Goal: Task Accomplishment & Management: Manage account settings

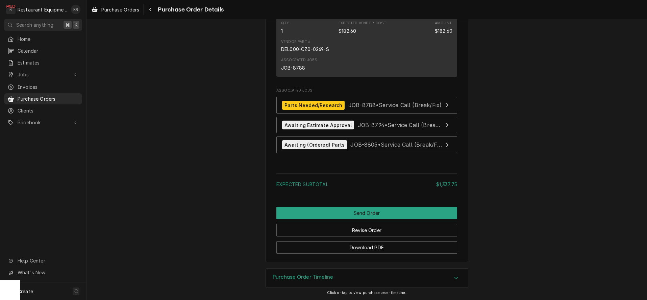
scroll to position [763, 0]
click at [125, 10] on span "Purchase Orders" at bounding box center [120, 9] width 38 height 7
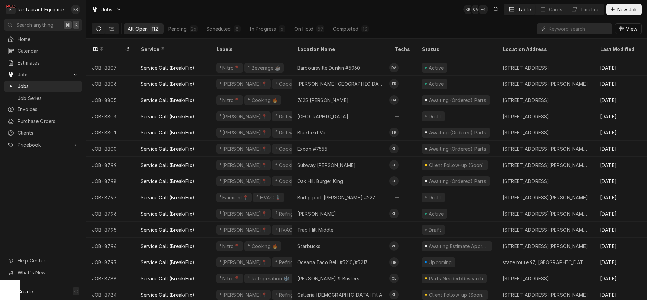
click at [559, 28] on input "Dynamic Content Wrapper" at bounding box center [578, 28] width 60 height 11
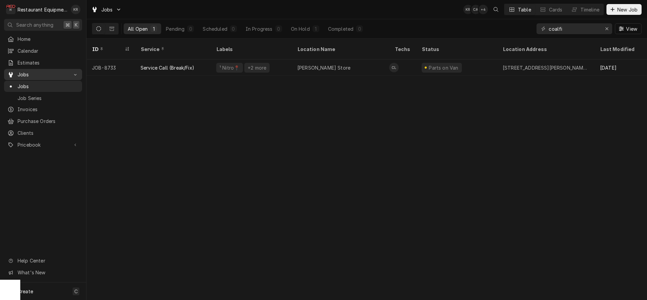
type input "coalfi"
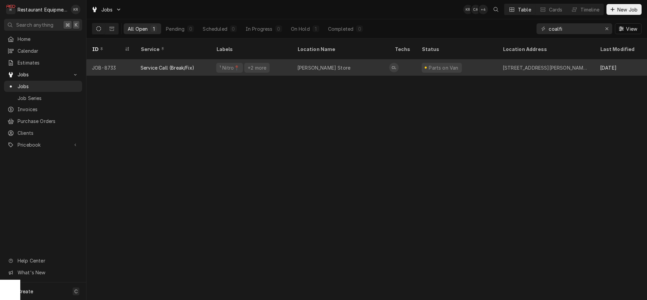
drag, startPoint x: 29, startPoint y: 77, endPoint x: 294, endPoint y: 59, distance: 266.0
click at [294, 59] on div "Hamlin Store" at bounding box center [340, 67] width 97 height 16
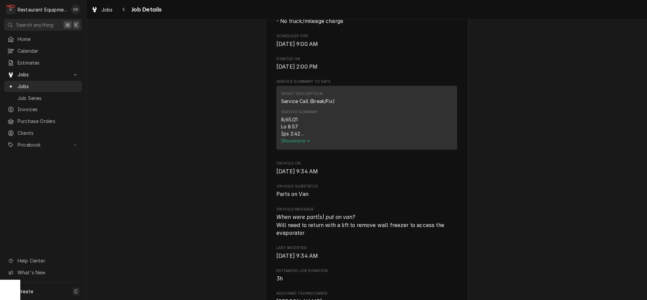
scroll to position [219, 0]
click at [309, 142] on icon "Service Summary" at bounding box center [308, 140] width 4 height 5
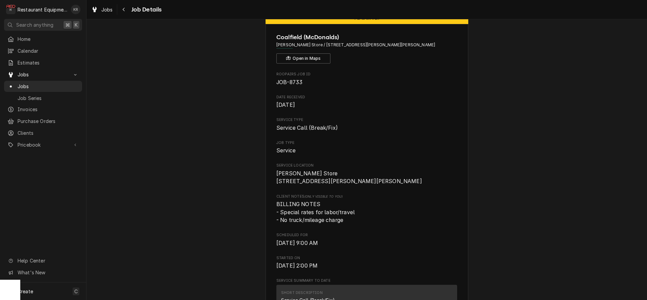
scroll to position [0, 0]
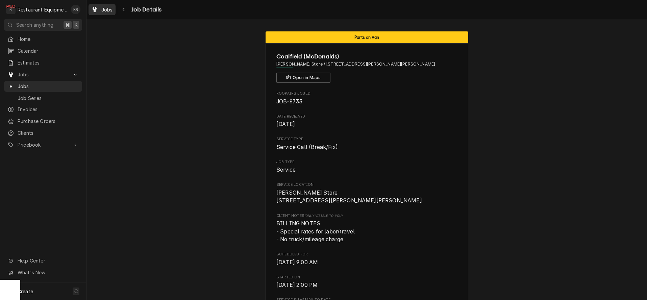
click at [104, 10] on span "Jobs" at bounding box center [106, 9] width 11 height 7
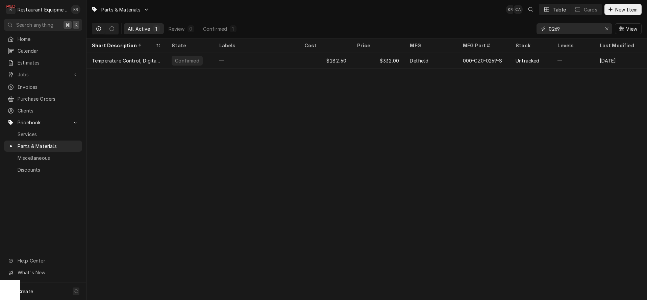
drag, startPoint x: 567, startPoint y: 27, endPoint x: 511, endPoint y: 23, distance: 56.5
click at [548, 23] on input "0269" at bounding box center [573, 28] width 51 height 11
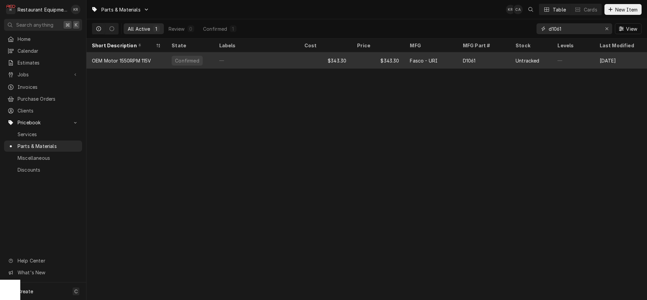
type input "d1061"
click at [407, 61] on div "Fasco - URI" at bounding box center [430, 60] width 53 height 16
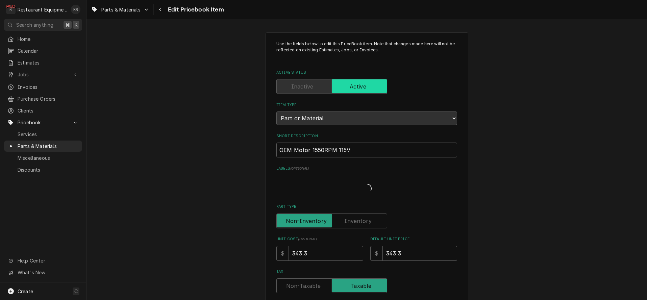
type textarea "x"
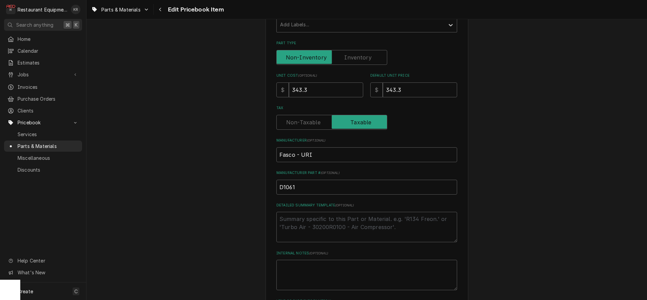
scroll to position [157, 0]
click at [413, 89] on input "343.3" at bounding box center [420, 88] width 74 height 15
drag, startPoint x: 412, startPoint y: 88, endPoint x: 378, endPoint y: 86, distance: 34.9
click at [383, 86] on input "343.3" at bounding box center [420, 88] width 74 height 15
type input "6"
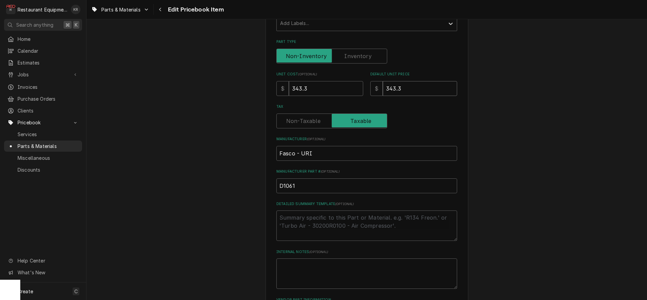
type textarea "x"
type input "68"
type textarea "x"
type input "686"
type textarea "x"
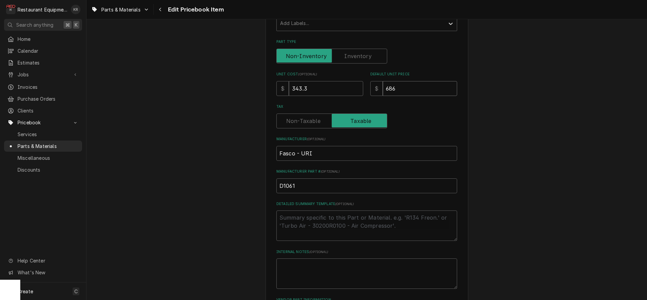
type input "686.6"
type textarea "x"
type input "686.6"
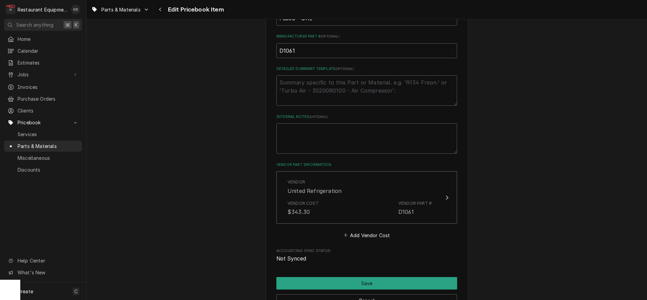
scroll to position [344, 0]
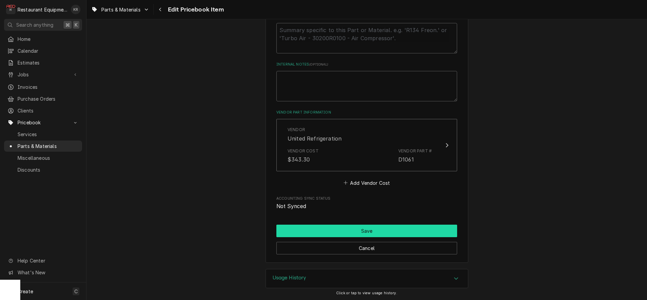
click at [367, 231] on button "Save" at bounding box center [366, 231] width 181 height 12
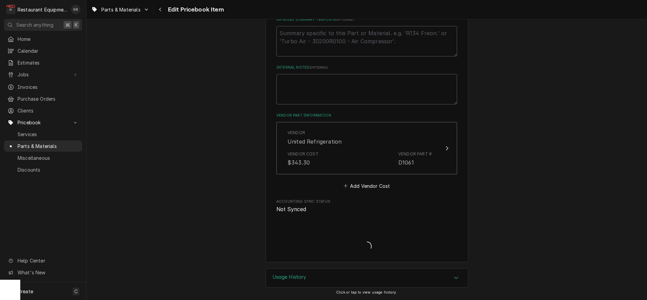
scroll to position [340, 0]
type textarea "x"
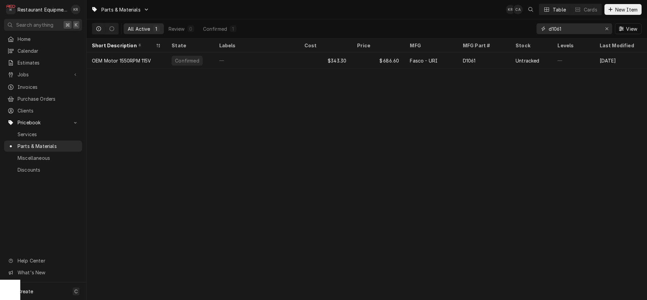
drag, startPoint x: 566, startPoint y: 30, endPoint x: 530, endPoint y: 29, distance: 35.8
click at [548, 29] on input "d1061" at bounding box center [573, 28] width 51 height 11
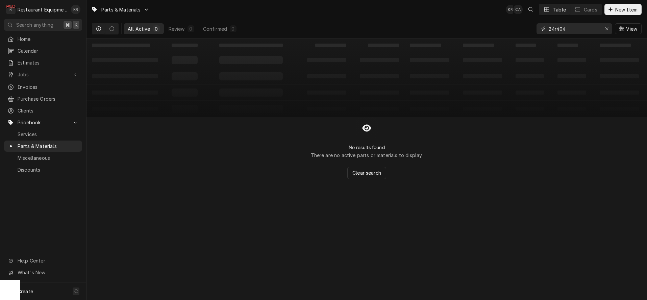
click at [551, 28] on input "24r404" at bounding box center [573, 28] width 51 height 11
drag, startPoint x: 553, startPoint y: 28, endPoint x: 540, endPoint y: 28, distance: 13.5
click at [548, 28] on input "24r404" at bounding box center [573, 28] width 51 height 11
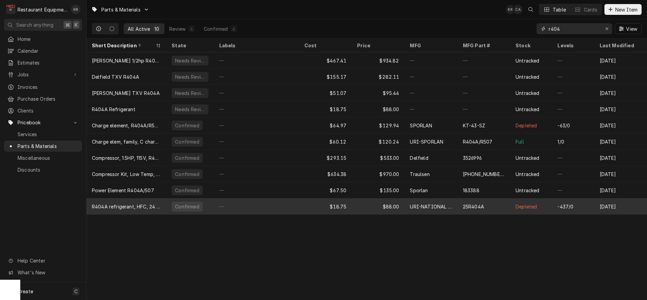
type input "r404"
click at [159, 204] on div "R404A refrigerant, HFC, 24 lb. cylinder" at bounding box center [126, 206] width 69 height 7
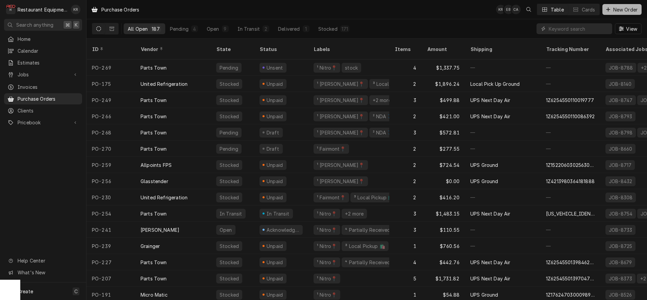
drag, startPoint x: 612, startPoint y: 16, endPoint x: 614, endPoint y: 12, distance: 4.4
click at [614, 13] on div "Purchase Orders KR EB CA Table Cards New Order" at bounding box center [366, 9] width 560 height 19
click at [615, 11] on span "New Order" at bounding box center [625, 9] width 27 height 7
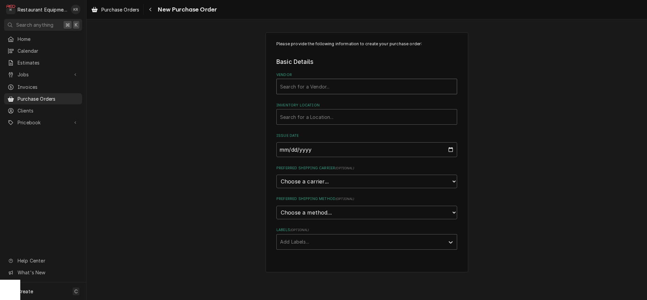
click at [302, 88] on div "Vendor" at bounding box center [366, 86] width 173 height 12
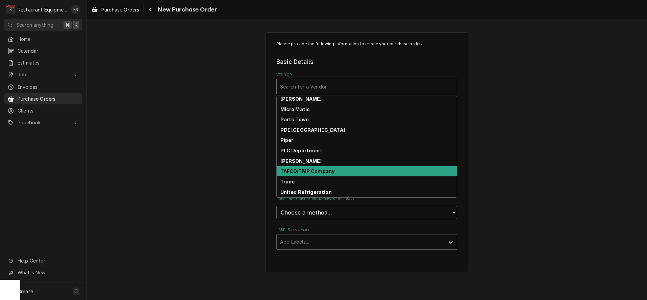
scroll to position [215, 0]
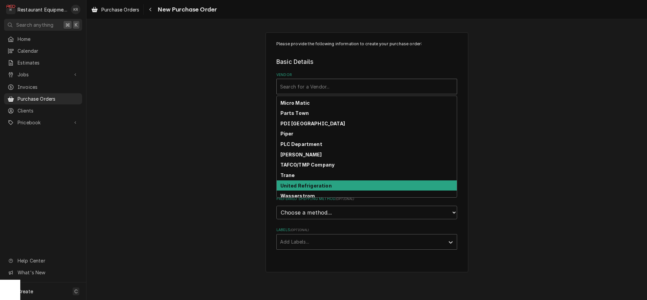
click at [309, 185] on strong "United Refrigeration" at bounding box center [305, 186] width 51 height 6
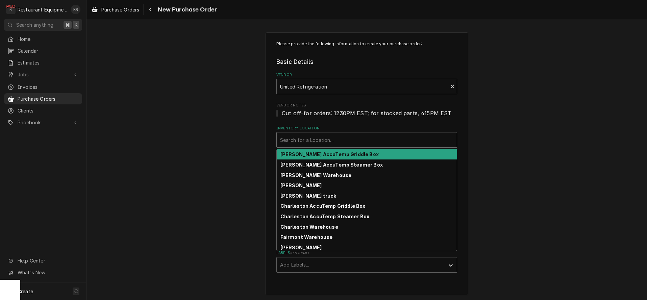
click at [305, 134] on div "Inventory Location" at bounding box center [366, 140] width 173 height 12
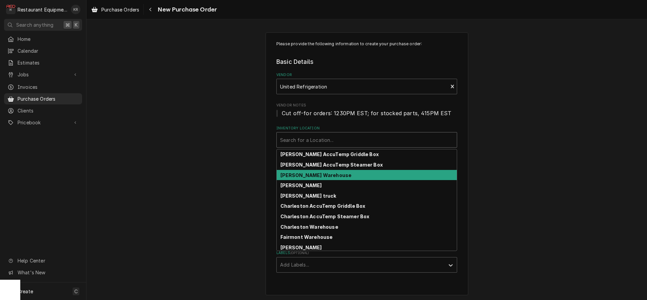
click at [315, 175] on strong "[PERSON_NAME] Warehouse" at bounding box center [315, 175] width 71 height 6
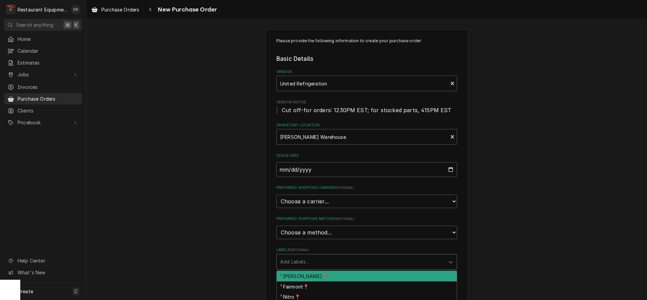
click at [319, 263] on div "Labels" at bounding box center [360, 262] width 161 height 12
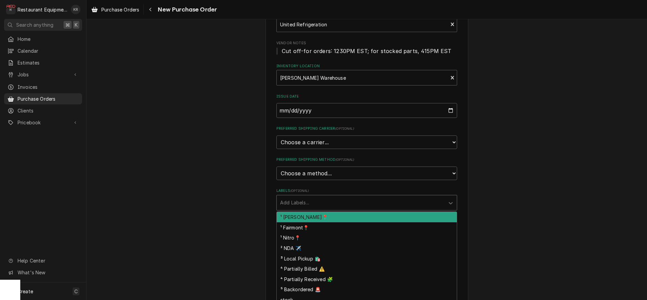
scroll to position [100, 0]
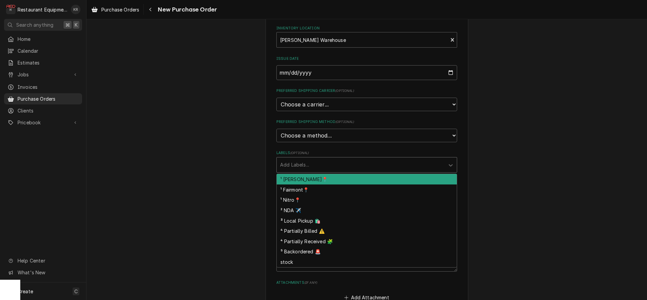
click at [307, 177] on div "¹ [PERSON_NAME]📍" at bounding box center [367, 179] width 180 height 10
drag, startPoint x: 336, startPoint y: 166, endPoint x: 332, endPoint y: 210, distance: 44.1
click at [336, 167] on div "Labels" at bounding box center [383, 165] width 98 height 12
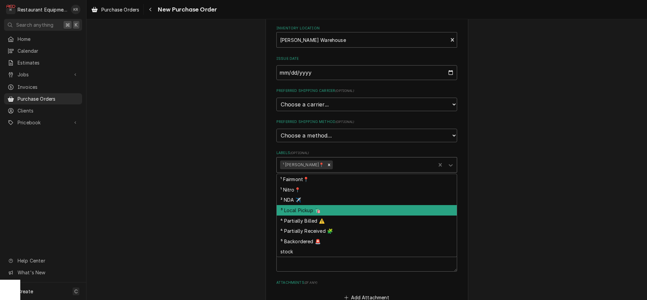
click at [332, 213] on div "³ Local Pickup 🛍️" at bounding box center [367, 210] width 180 height 10
type textarea "x"
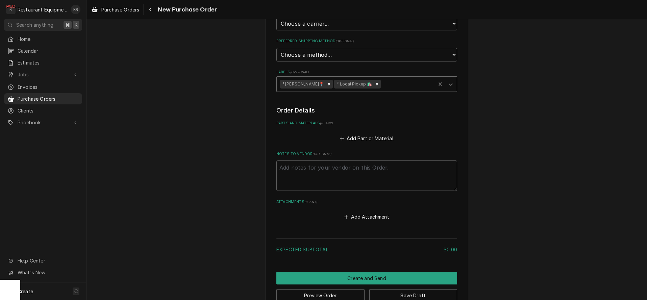
scroll to position [196, 0]
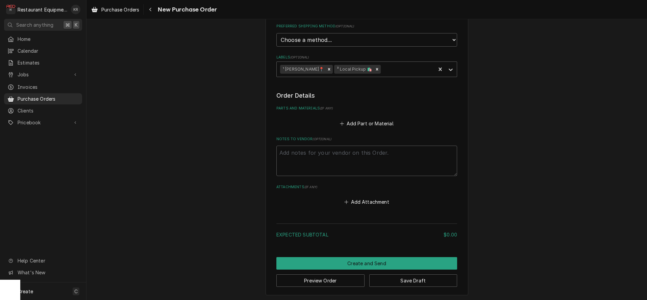
click at [369, 127] on fieldset "Order Details Parts and Materials ( if any ) Add Part or Material Notes to Vend…" at bounding box center [366, 148] width 181 height 115
click at [358, 123] on button "Add Part or Material" at bounding box center [367, 123] width 56 height 9
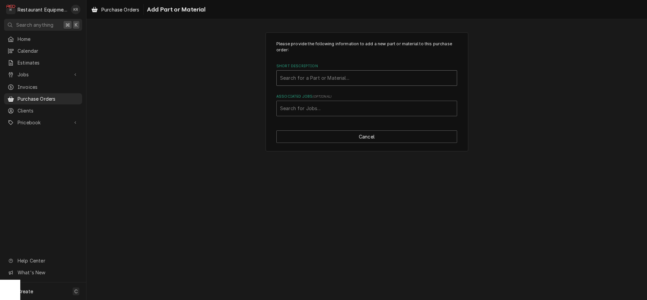
click at [326, 80] on div "Short Description" at bounding box center [366, 78] width 173 height 12
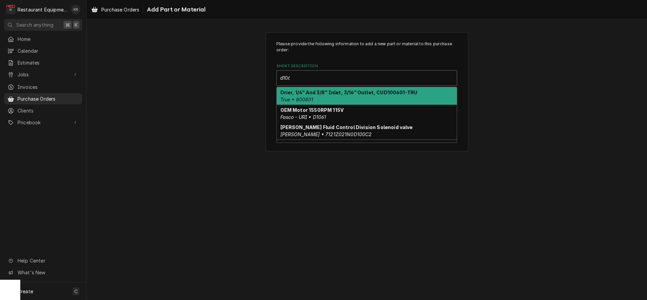
type input "d1061"
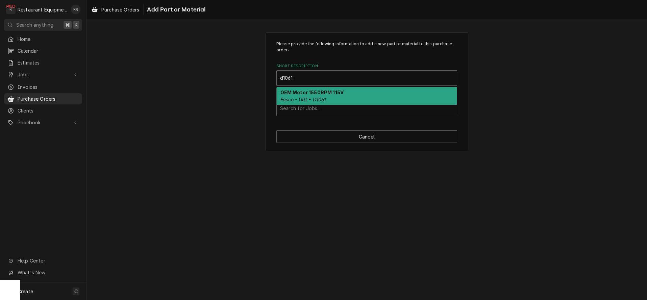
click at [318, 95] on strong "OEM Motor 1550RPM 115V" at bounding box center [311, 92] width 63 height 6
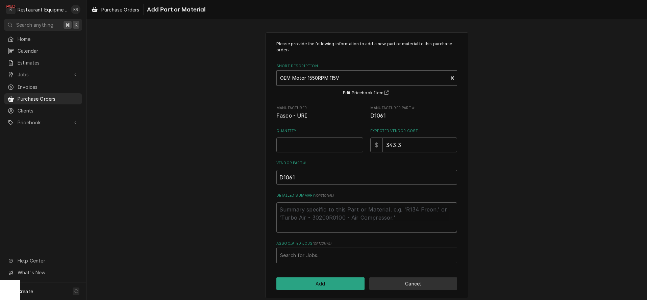
click at [415, 287] on button "Cancel" at bounding box center [413, 283] width 88 height 12
type textarea "x"
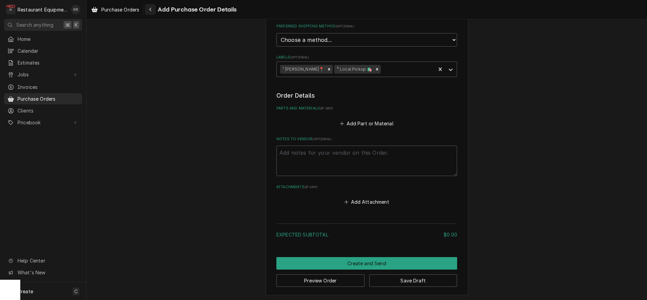
drag, startPoint x: 160, startPoint y: 7, endPoint x: 152, endPoint y: 8, distance: 8.8
click at [154, 8] on div "Add Purchase Order Details" at bounding box center [191, 9] width 92 height 11
click at [151, 8] on icon "Navigate back" at bounding box center [150, 10] width 2 height 4
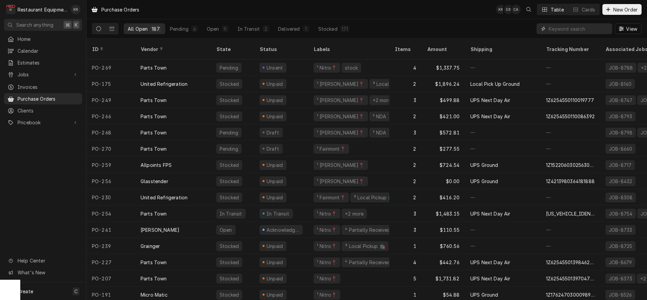
click at [567, 28] on input "Dynamic Content Wrapper" at bounding box center [578, 28] width 60 height 11
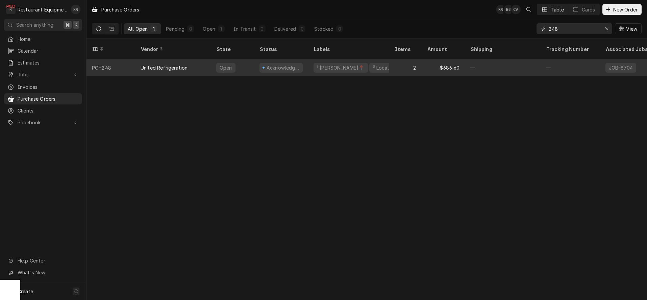
type input "248"
click at [305, 59] on div "Acknowledged" at bounding box center [281, 67] width 54 height 16
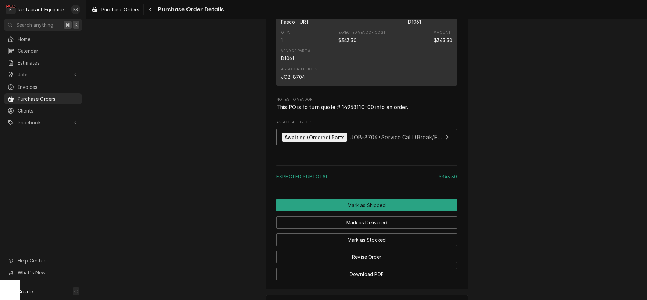
scroll to position [455, 0]
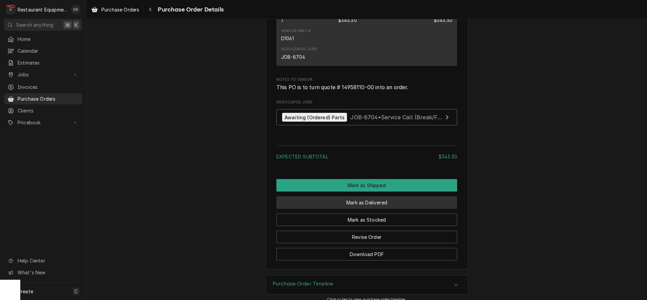
drag, startPoint x: 372, startPoint y: 214, endPoint x: 370, endPoint y: 210, distance: 4.1
click at [372, 209] on button "Mark as Delivered" at bounding box center [366, 202] width 181 height 12
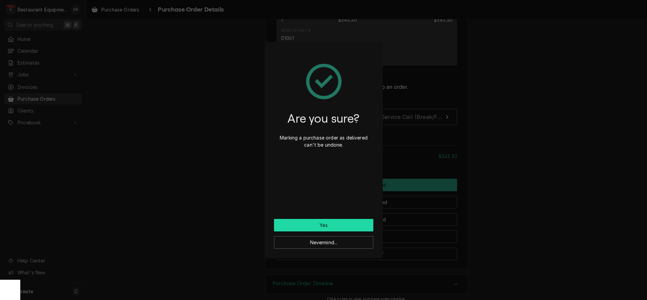
click at [333, 225] on button "Yes" at bounding box center [323, 225] width 99 height 12
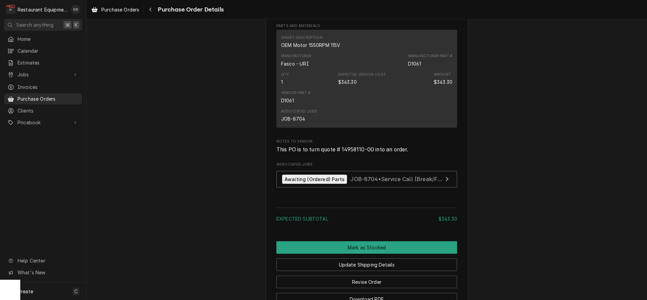
scroll to position [503, 0]
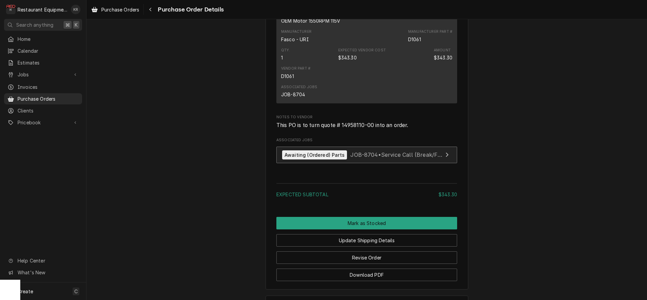
click at [364, 158] on span "JOB-8704 • Service Call (Break/Fix)" at bounding box center [396, 154] width 93 height 7
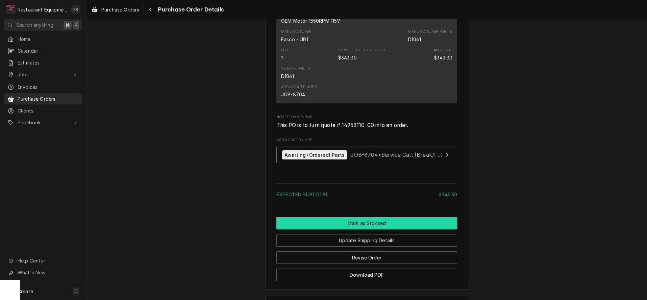
click at [362, 229] on button "Mark as Stocked" at bounding box center [366, 223] width 181 height 12
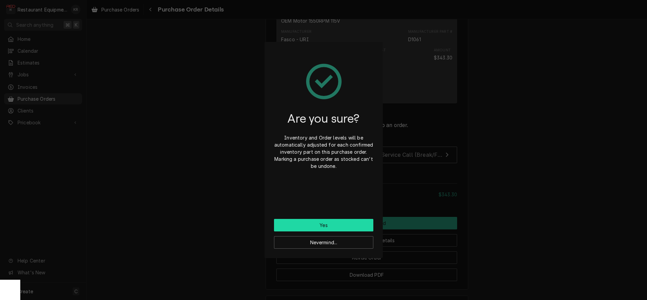
click at [348, 227] on button "Yes" at bounding box center [323, 225] width 99 height 12
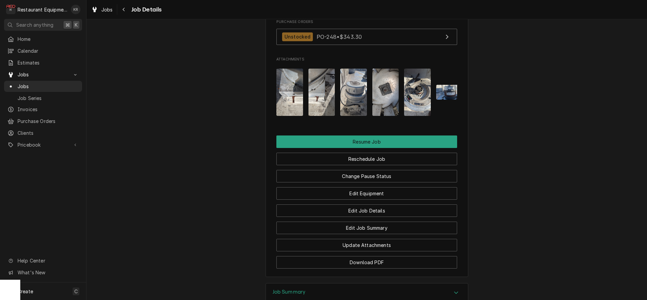
click at [374, 182] on div "Edit Equipment" at bounding box center [366, 190] width 181 height 17
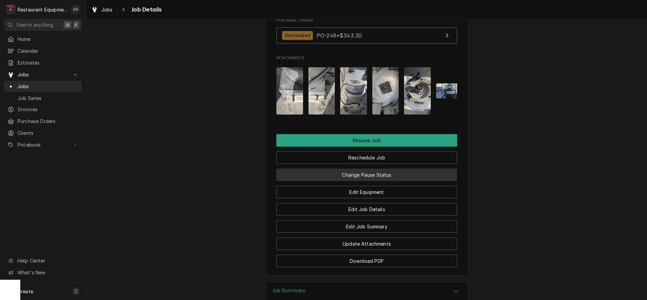
click at [376, 169] on button "Change Pause Status" at bounding box center [366, 175] width 181 height 12
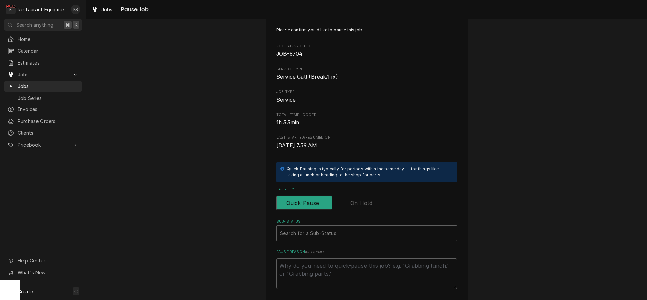
scroll to position [15, 0]
click at [358, 205] on label "Pause Type" at bounding box center [331, 202] width 111 height 15
click at [358, 205] on input "Pause Type" at bounding box center [331, 202] width 105 height 15
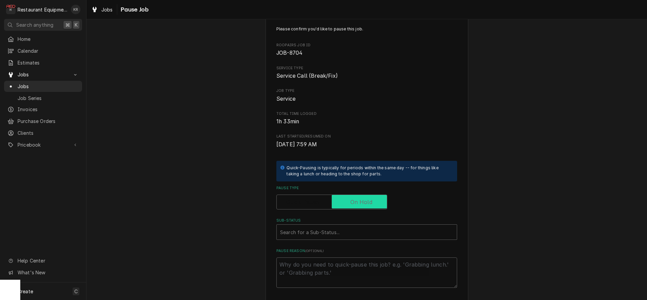
checkbox input "true"
click at [342, 236] on div "Sub-Status" at bounding box center [366, 232] width 173 height 12
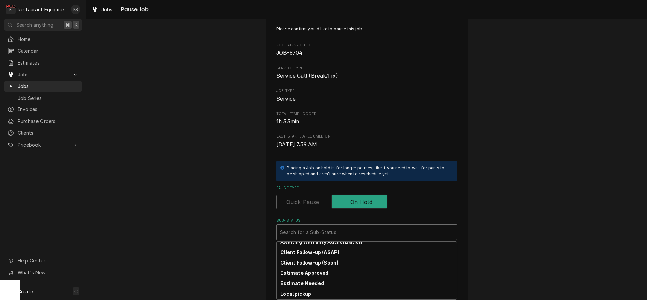
scroll to position [128, 0]
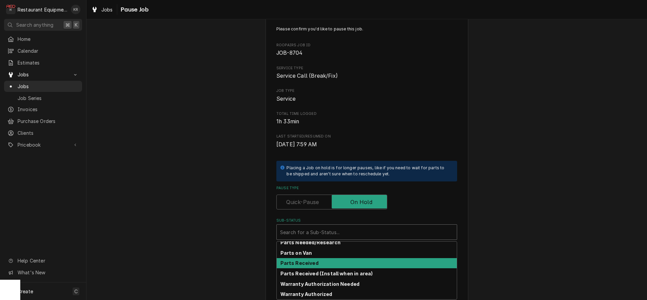
click at [317, 262] on div "Parts Received" at bounding box center [367, 263] width 180 height 10
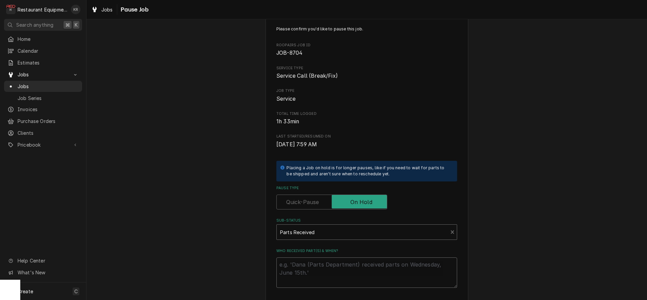
click at [316, 266] on textarea "Who received part(s) & when?" at bounding box center [366, 272] width 181 height 30
type textarea "x"
type textarea "9"
type textarea "x"
type textarea "9/"
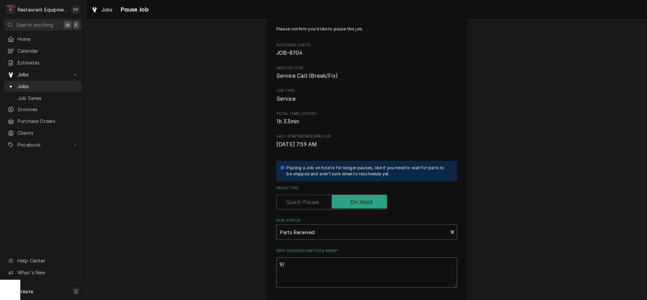
type textarea "x"
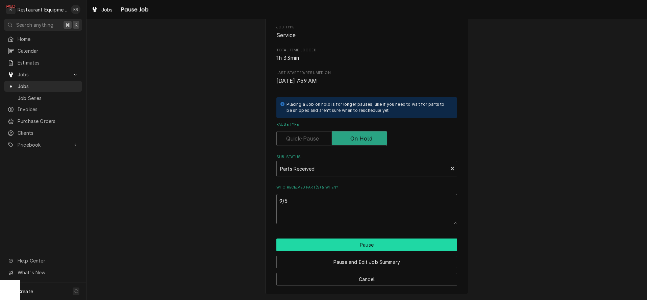
type textarea "9/5"
click at [359, 246] on button "Pause" at bounding box center [366, 244] width 181 height 12
type textarea "x"
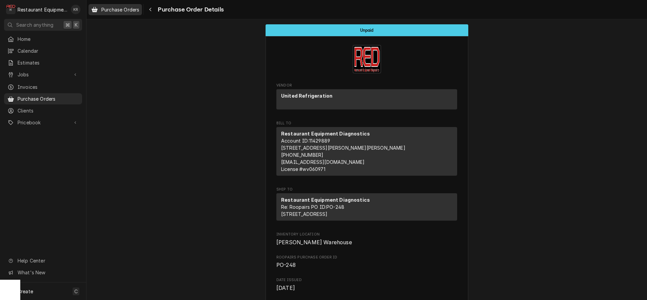
click at [128, 11] on span "Purchase Orders" at bounding box center [120, 9] width 38 height 7
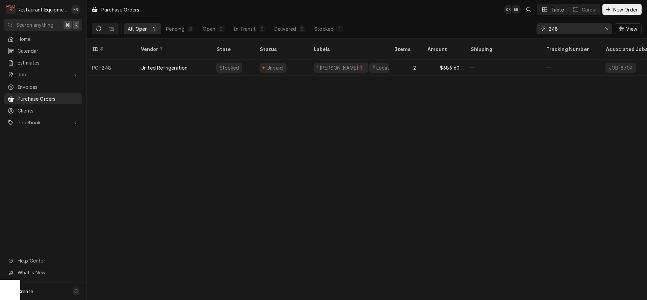
click at [606, 31] on button "Erase input" at bounding box center [606, 28] width 11 height 11
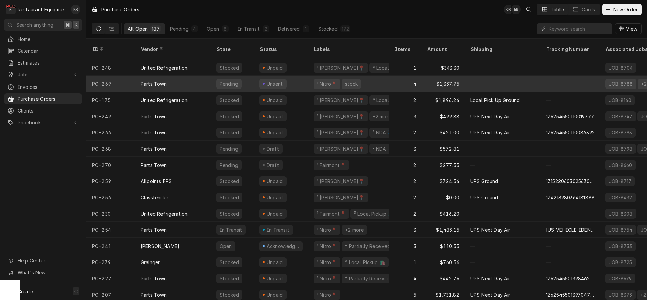
click at [180, 78] on div "Parts Town" at bounding box center [173, 84] width 76 height 16
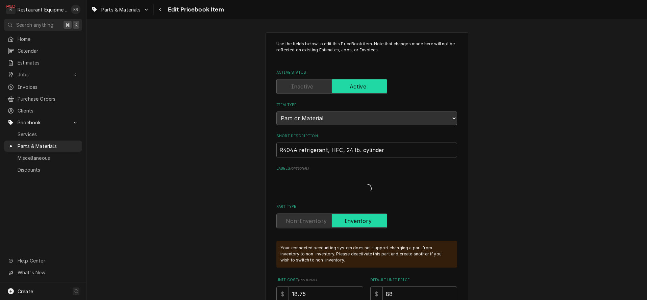
type textarea "x"
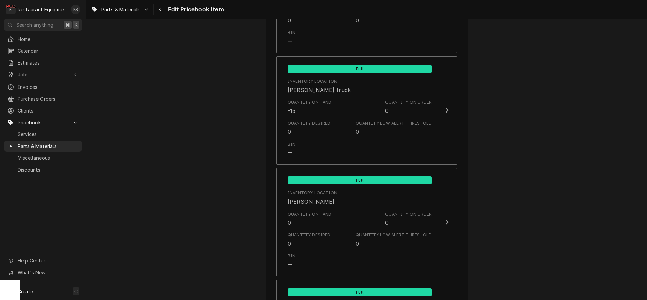
scroll to position [2042, 0]
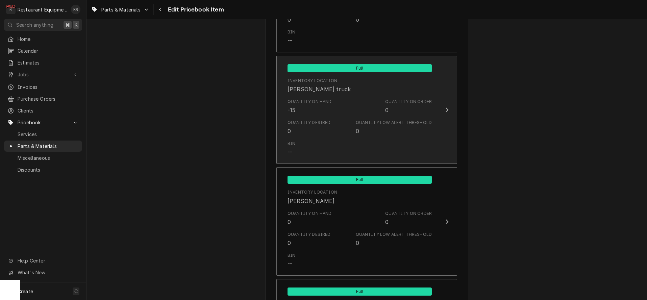
click at [319, 104] on div "Quantity on Hand -15" at bounding box center [309, 107] width 44 height 16
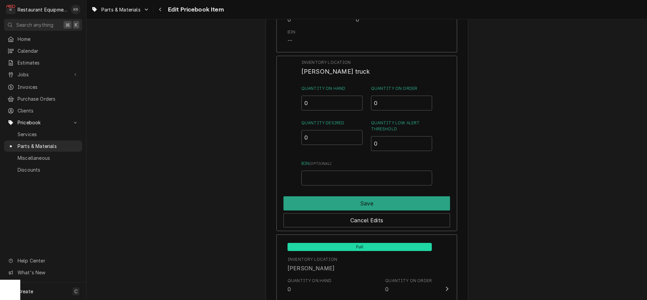
click at [356, 99] on input "0" at bounding box center [331, 103] width 61 height 15
click at [356, 99] on input "0.5" at bounding box center [331, 103] width 61 height 15
click at [356, 99] on input "1" at bounding box center [331, 103] width 61 height 15
click at [356, 99] on input "1.5" at bounding box center [331, 103] width 61 height 15
click at [356, 99] on input "2" at bounding box center [331, 103] width 61 height 15
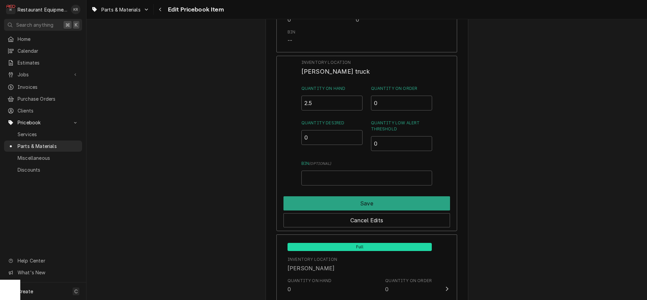
click at [356, 99] on input "2.5" at bounding box center [331, 103] width 61 height 15
click at [356, 99] on input "3" at bounding box center [331, 103] width 61 height 15
click at [356, 99] on input "3.5" at bounding box center [331, 103] width 61 height 15
click at [356, 99] on input "4" at bounding box center [331, 103] width 61 height 15
click at [356, 99] on input "4.5" at bounding box center [331, 103] width 61 height 15
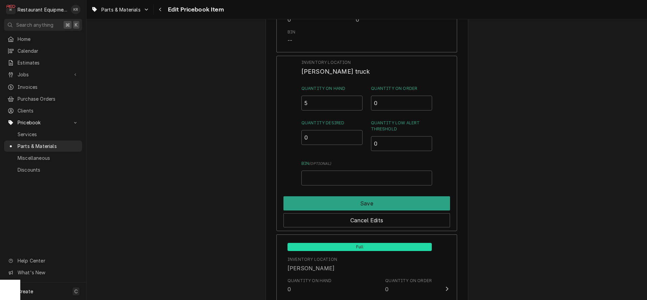
click at [356, 99] on input "5" at bounding box center [331, 103] width 61 height 15
click at [356, 99] on input "5.5" at bounding box center [331, 103] width 61 height 15
click at [356, 99] on input "6" at bounding box center [331, 103] width 61 height 15
click at [356, 99] on input "6.5" at bounding box center [331, 103] width 61 height 15
click at [356, 99] on input "7" at bounding box center [331, 103] width 61 height 15
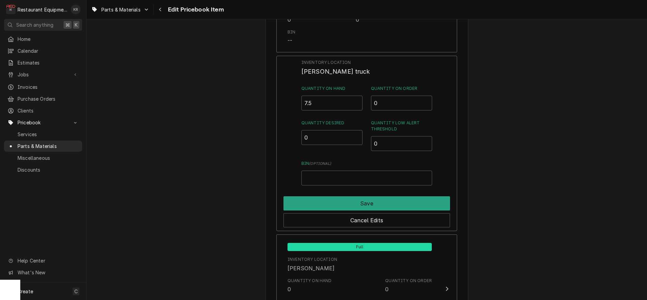
click at [356, 99] on input "7.5" at bounding box center [331, 103] width 61 height 15
click at [356, 99] on input "8" at bounding box center [331, 103] width 61 height 15
click at [356, 99] on input "8.5" at bounding box center [331, 103] width 61 height 15
click at [356, 99] on input "9" at bounding box center [331, 103] width 61 height 15
click at [356, 99] on input "9.5" at bounding box center [331, 103] width 61 height 15
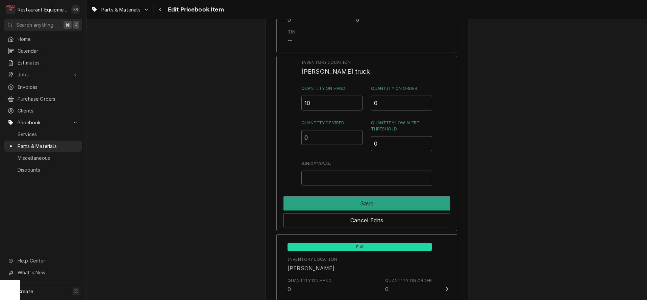
click at [356, 99] on input "10" at bounding box center [331, 103] width 61 height 15
click at [356, 99] on input "11.5" at bounding box center [331, 103] width 61 height 15
click at [356, 99] on input "12" at bounding box center [331, 103] width 61 height 15
click at [356, 99] on input "12.5" at bounding box center [331, 103] width 61 height 15
click at [356, 99] on input "13" at bounding box center [331, 103] width 61 height 15
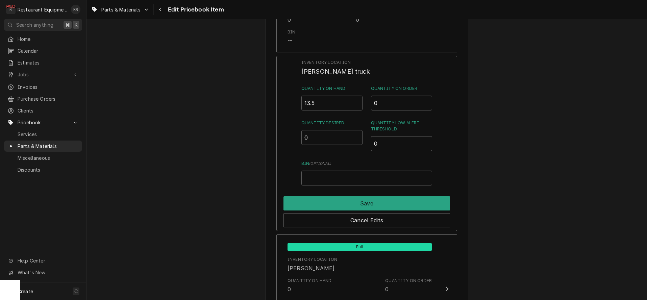
click at [356, 99] on input "13.5" at bounding box center [331, 103] width 61 height 15
click at [356, 99] on input "14" at bounding box center [331, 103] width 61 height 15
click at [356, 99] on input "14.5" at bounding box center [331, 103] width 61 height 15
click at [356, 99] on input "15" at bounding box center [331, 103] width 61 height 15
click at [356, 99] on input "15.5" at bounding box center [331, 103] width 61 height 15
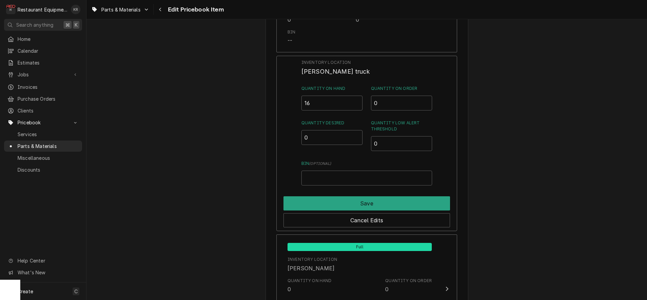
click at [356, 99] on input "16" at bounding box center [331, 103] width 61 height 15
click at [356, 99] on input "17.5" at bounding box center [331, 103] width 61 height 15
click at [356, 99] on input "19" at bounding box center [331, 103] width 61 height 15
click at [356, 99] on input "19.5" at bounding box center [331, 103] width 61 height 15
click at [356, 99] on input "20" at bounding box center [331, 103] width 61 height 15
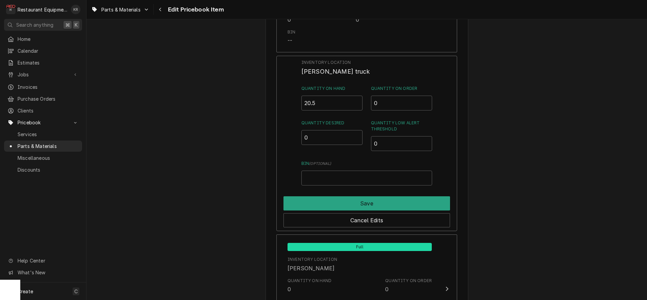
click at [356, 99] on input "20.5" at bounding box center [331, 103] width 61 height 15
click at [356, 99] on input "21" at bounding box center [331, 103] width 61 height 15
click at [356, 99] on input "21.5" at bounding box center [331, 103] width 61 height 15
click at [356, 99] on input "22" at bounding box center [331, 103] width 61 height 15
click at [356, 99] on input "22.5" at bounding box center [331, 103] width 61 height 15
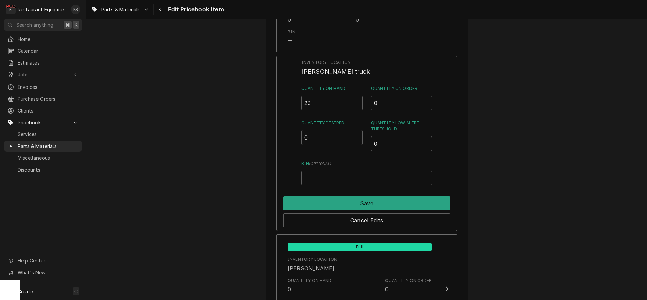
click at [356, 99] on input "23" at bounding box center [331, 103] width 61 height 15
click at [356, 99] on input "23.5" at bounding box center [331, 103] width 61 height 15
type input "24"
click at [356, 99] on input "24" at bounding box center [331, 103] width 61 height 15
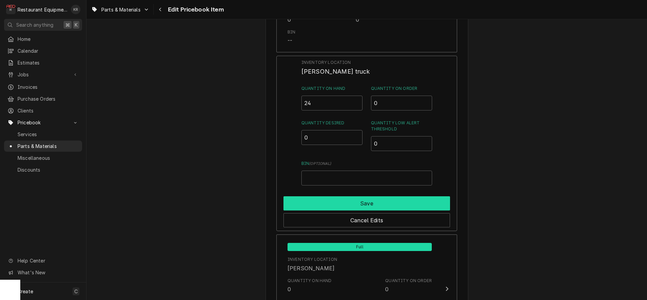
drag, startPoint x: 375, startPoint y: 209, endPoint x: 374, endPoint y: 203, distance: 5.8
click at [375, 206] on div "Save Cancel Edits" at bounding box center [366, 210] width 166 height 34
click at [374, 203] on button "Save" at bounding box center [366, 203] width 166 height 14
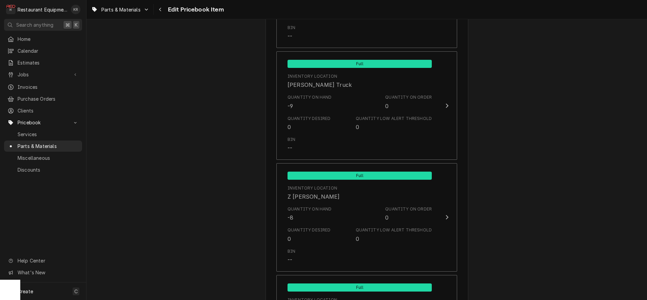
scroll to position [4394, 0]
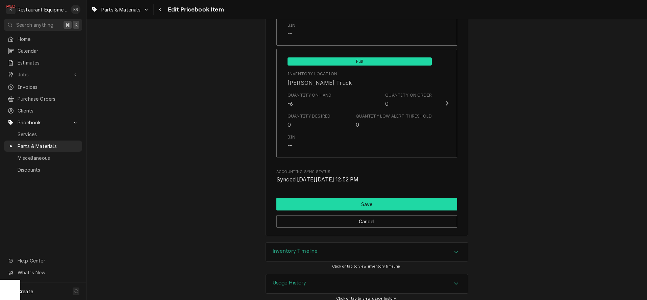
click at [363, 199] on button "Save" at bounding box center [366, 204] width 181 height 12
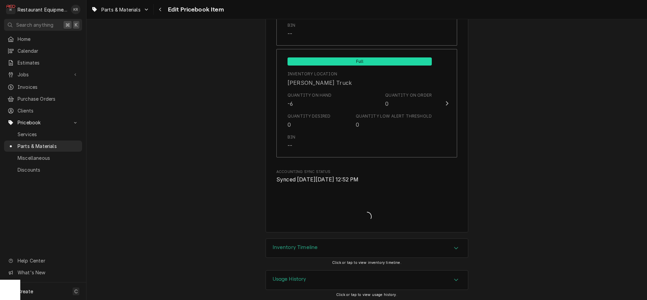
scroll to position [4390, 0]
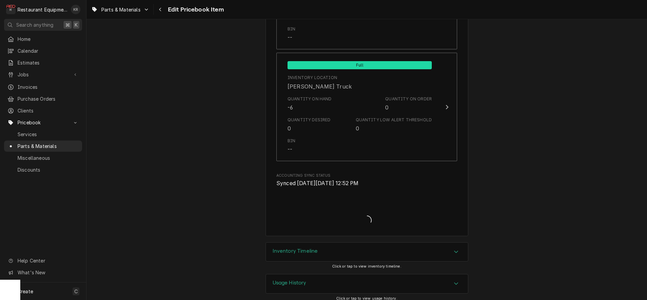
type textarea "x"
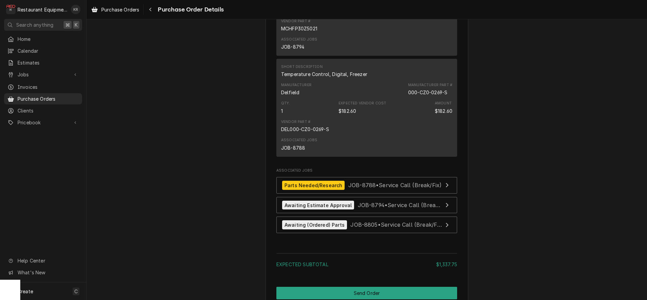
scroll to position [663, 0]
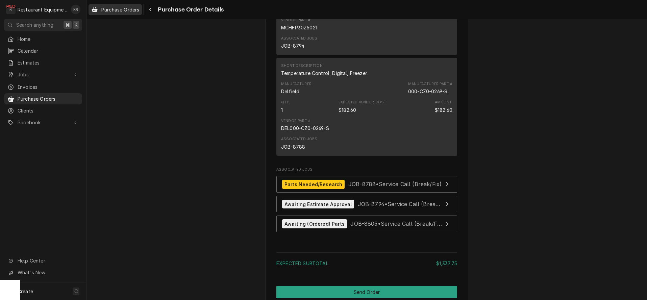
click at [124, 13] on div "Purchase Orders" at bounding box center [115, 9] width 51 height 8
